Goal: Task Accomplishment & Management: Manage account settings

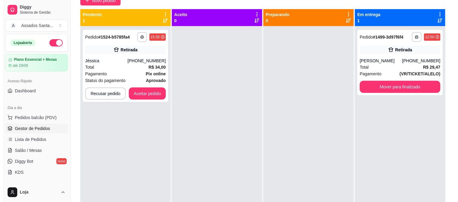
scroll to position [67, 0]
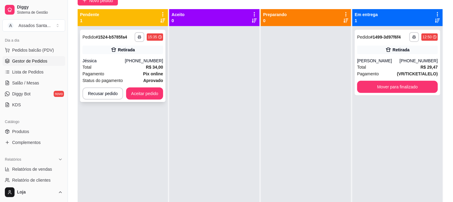
click at [109, 50] on div "Retirada" at bounding box center [122, 49] width 81 height 8
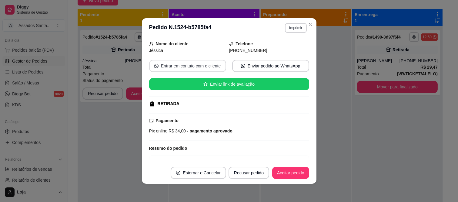
scroll to position [105, 0]
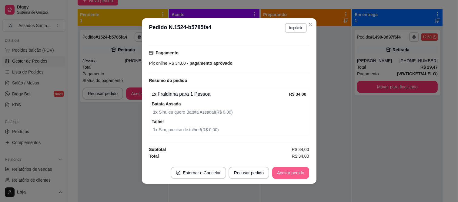
click at [284, 174] on button "Aceitar pedido" at bounding box center [290, 172] width 37 height 12
click at [284, 174] on div "Recusar pedido Aceitar pedido" at bounding box center [261, 172] width 98 height 12
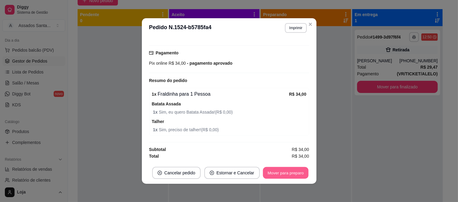
click at [284, 174] on button "Mover para preparo" at bounding box center [285, 173] width 45 height 12
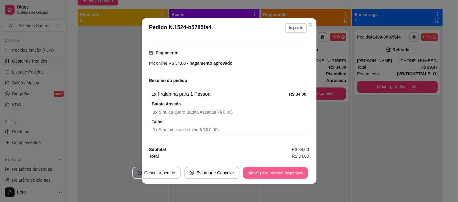
click at [284, 174] on button "Mover para retirada disponível" at bounding box center [275, 173] width 65 height 12
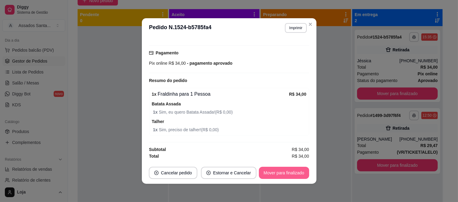
click at [284, 174] on button "Mover para finalizado" at bounding box center [284, 172] width 50 height 12
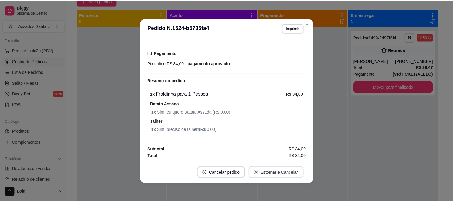
scroll to position [91, 0]
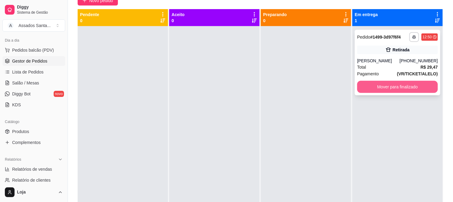
click at [378, 87] on button "Mover para finalizado" at bounding box center [397, 87] width 81 height 12
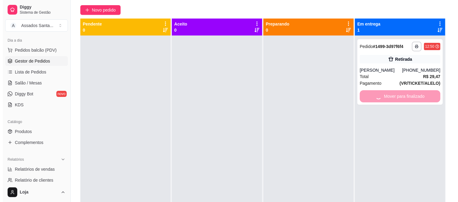
scroll to position [0, 0]
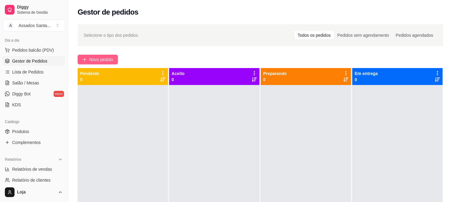
click at [96, 61] on span "Novo pedido" at bounding box center [101, 59] width 24 height 7
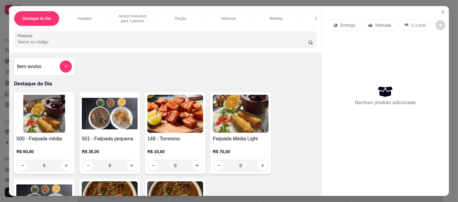
click at [270, 16] on p "Bebidas" at bounding box center [276, 18] width 13 height 5
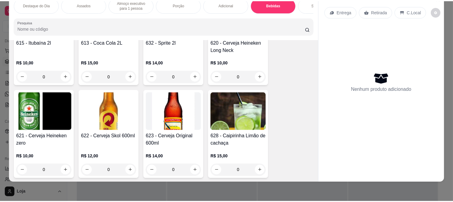
scroll to position [1777, 0]
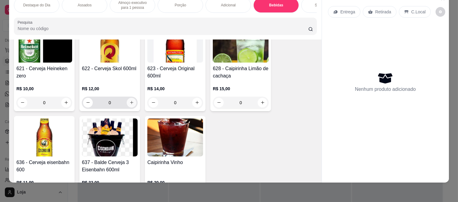
click at [132, 98] on button "increase-product-quantity" at bounding box center [132, 103] width 10 height 10
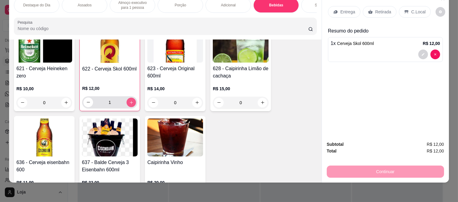
click at [129, 97] on button "increase-product-quantity" at bounding box center [131, 101] width 9 height 9
click at [129, 97] on button "increase-product-quantity" at bounding box center [131, 102] width 10 height 10
type input "4"
click at [381, 6] on div "Retirada" at bounding box center [380, 12] width 34 height 12
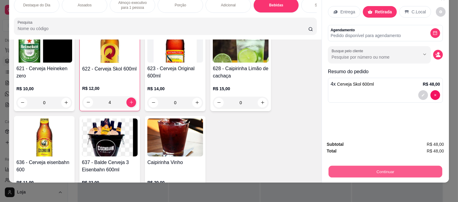
click at [346, 169] on button "Continuar" at bounding box center [386, 172] width 114 height 12
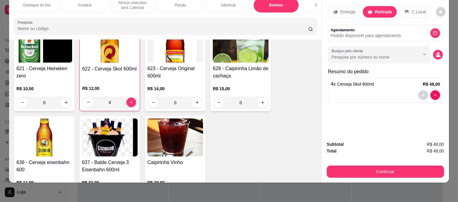
click at [355, 155] on div "Subtotal R$ 48,00 Total R$ 48,00 Continuar" at bounding box center [385, 159] width 117 height 37
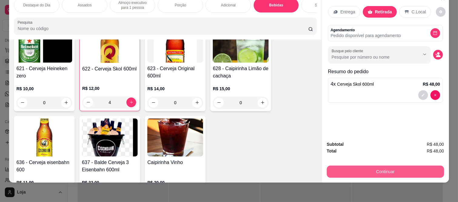
click at [353, 165] on button "Continuar" at bounding box center [385, 171] width 117 height 12
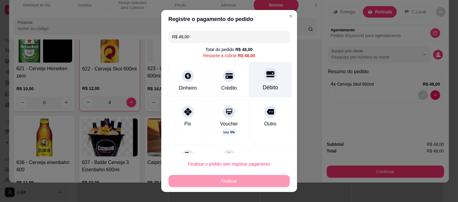
click at [266, 76] on icon at bounding box center [270, 74] width 8 height 6
type input "R$ 0,00"
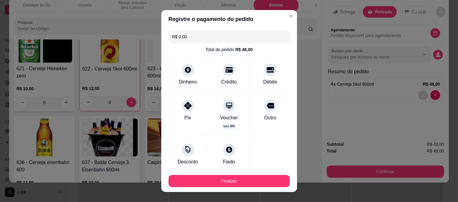
drag, startPoint x: 251, startPoint y: 172, endPoint x: 248, endPoint y: 179, distance: 8.3
click at [250, 175] on footer "Finalizar" at bounding box center [229, 179] width 136 height 24
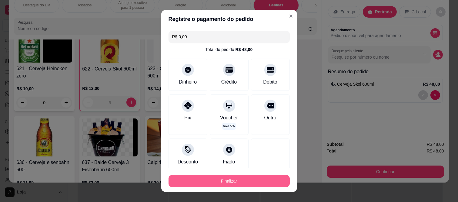
click at [248, 182] on button "Finalizar" at bounding box center [229, 181] width 121 height 12
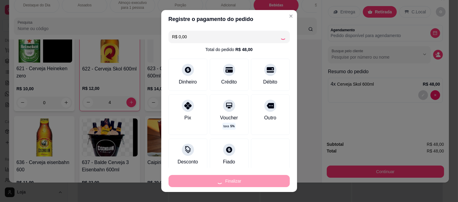
type input "0"
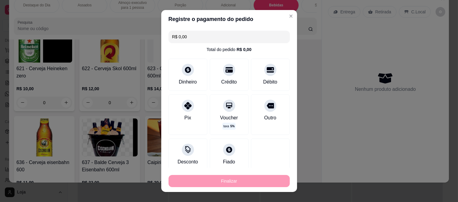
type input "-R$ 48,00"
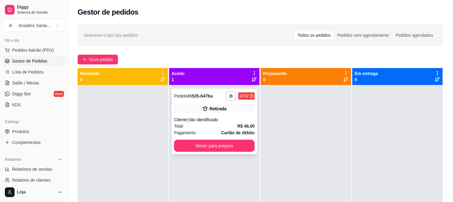
click at [186, 118] on div "Cliente não identificado" at bounding box center [214, 119] width 81 height 6
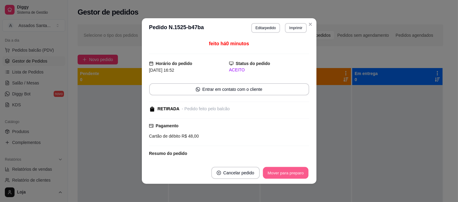
click at [294, 173] on button "Mover para preparo" at bounding box center [285, 173] width 45 height 12
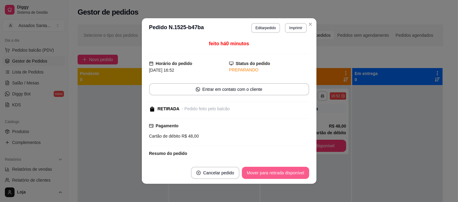
click at [294, 173] on button "Mover para retirada disponível" at bounding box center [275, 172] width 67 height 12
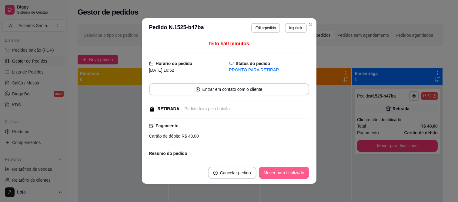
click at [294, 173] on button "Mover para finalizado" at bounding box center [284, 172] width 50 height 12
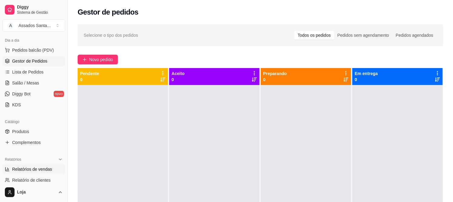
click at [28, 169] on span "Relatórios de vendas" at bounding box center [32, 169] width 40 height 6
select select "ALL"
select select "0"
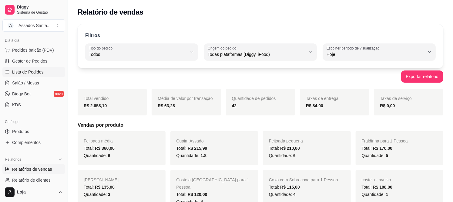
click at [44, 72] on link "Lista de Pedidos" at bounding box center [33, 72] width 63 height 10
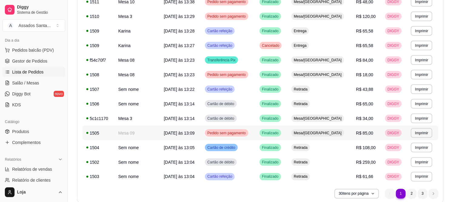
scroll to position [366, 0]
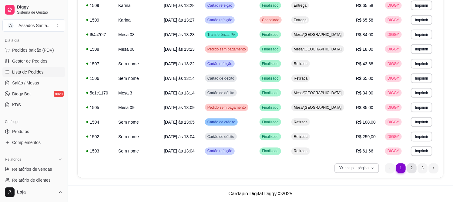
click at [414, 168] on li "2" at bounding box center [412, 168] width 10 height 10
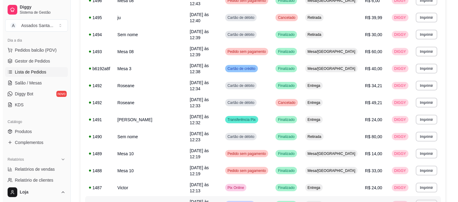
scroll to position [198, 0]
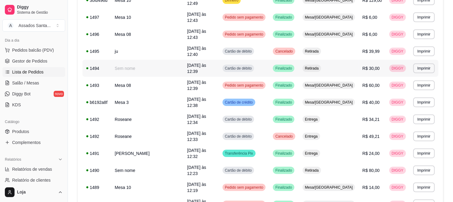
click at [313, 60] on td "Retirada" at bounding box center [329, 68] width 60 height 17
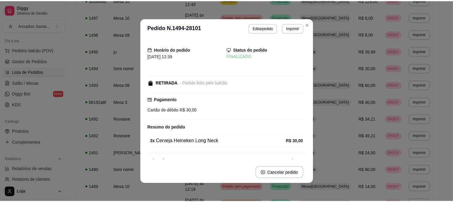
scroll to position [12, 0]
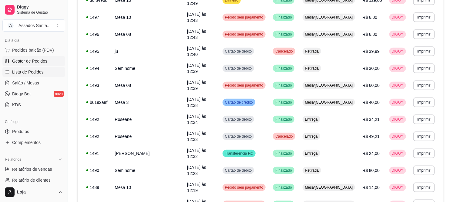
click at [28, 62] on span "Gestor de Pedidos" at bounding box center [29, 61] width 35 height 6
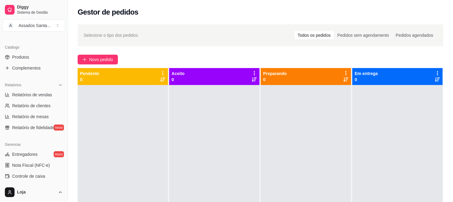
scroll to position [135, 0]
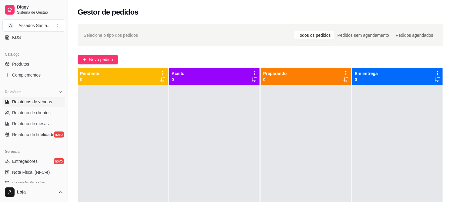
click at [39, 101] on span "Relatórios de vendas" at bounding box center [32, 102] width 40 height 6
select select "ALL"
select select "0"
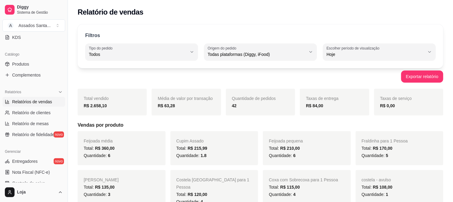
scroll to position [101, 0]
